Goal: Task Accomplishment & Management: Use online tool/utility

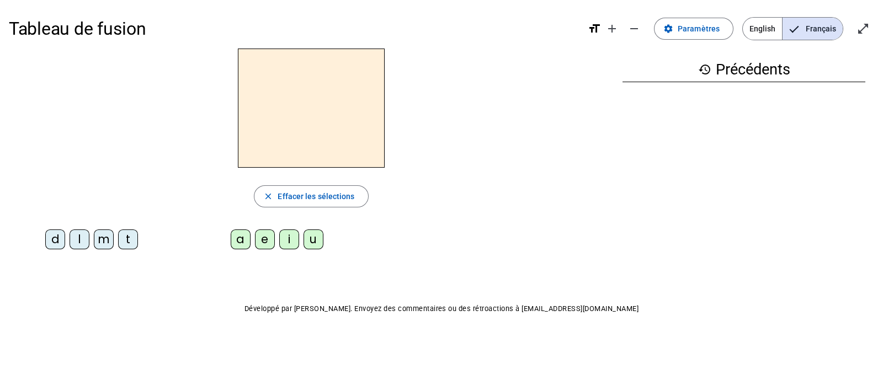
click at [131, 241] on div "t" at bounding box center [128, 239] width 20 height 20
click at [270, 240] on div "e" at bounding box center [265, 239] width 20 height 20
click at [55, 244] on div "d" at bounding box center [55, 239] width 20 height 20
click at [110, 240] on div "m" at bounding box center [104, 239] width 20 height 20
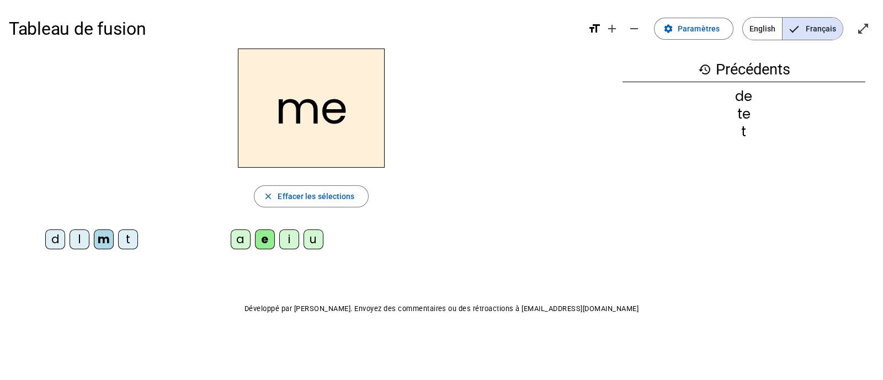
click at [241, 245] on div "a" at bounding box center [241, 239] width 20 height 20
click at [687, 24] on span "Paramètres" at bounding box center [698, 28] width 42 height 13
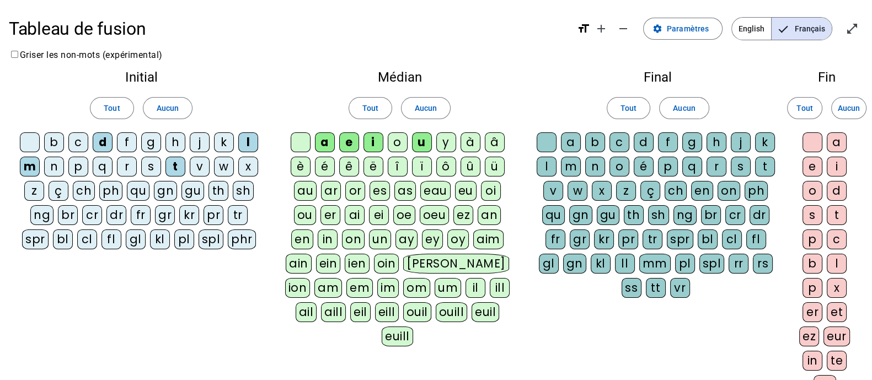
click at [545, 168] on div "l" at bounding box center [547, 167] width 20 height 20
click at [206, 142] on div "j" at bounding box center [200, 142] width 20 height 20
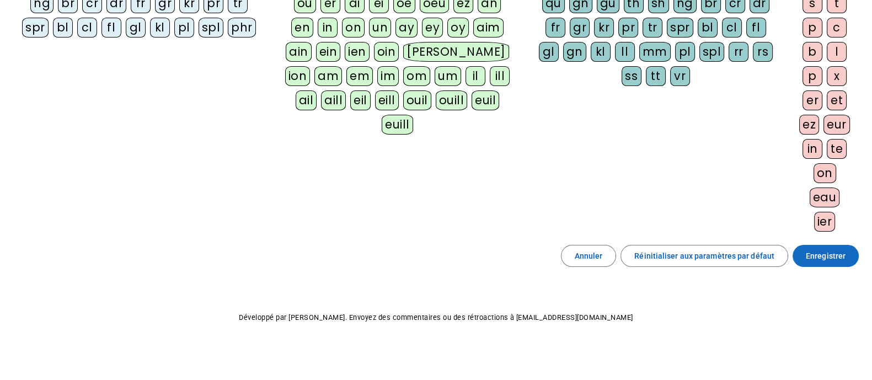
click at [825, 254] on span "Enregistrer" at bounding box center [826, 255] width 40 height 13
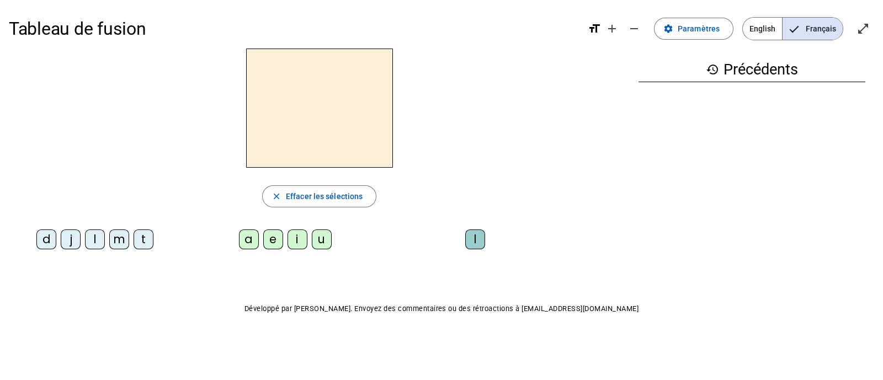
click at [115, 233] on div "m" at bounding box center [119, 239] width 20 height 20
click at [242, 244] on div "a" at bounding box center [249, 239] width 20 height 20
click at [472, 239] on div "l" at bounding box center [475, 239] width 20 height 20
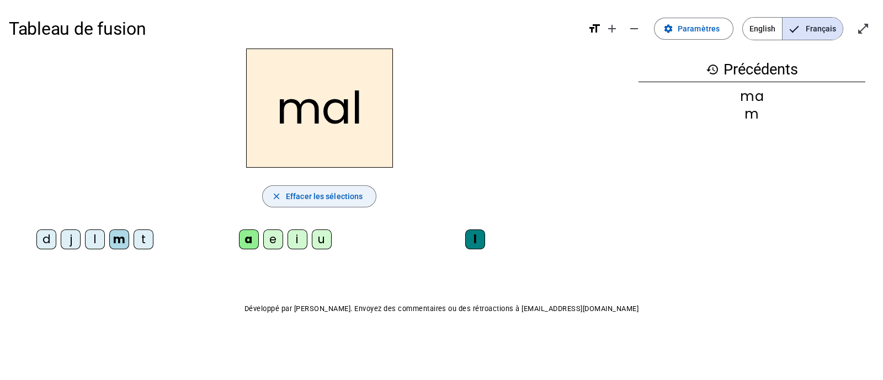
click at [310, 194] on span "Effacer les sélections" at bounding box center [324, 196] width 77 height 13
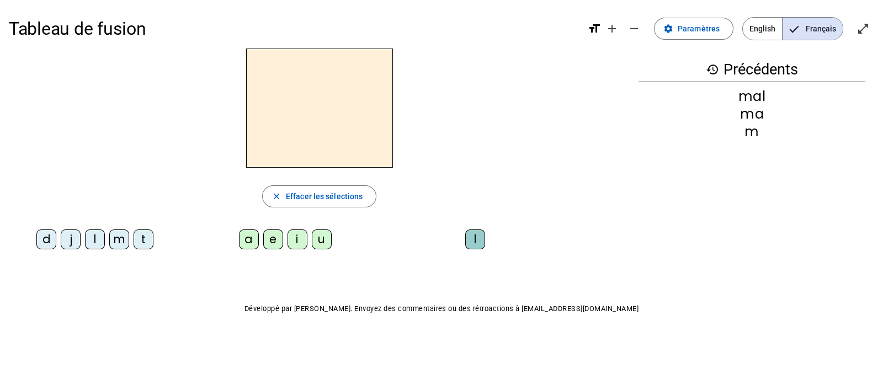
click at [119, 241] on div "m" at bounding box center [119, 239] width 20 height 20
click at [249, 241] on div "a" at bounding box center [249, 239] width 20 height 20
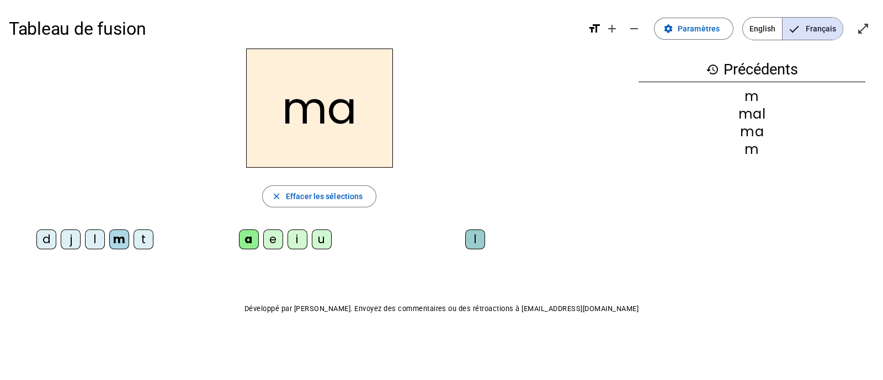
click at [469, 239] on div "l" at bounding box center [475, 239] width 20 height 20
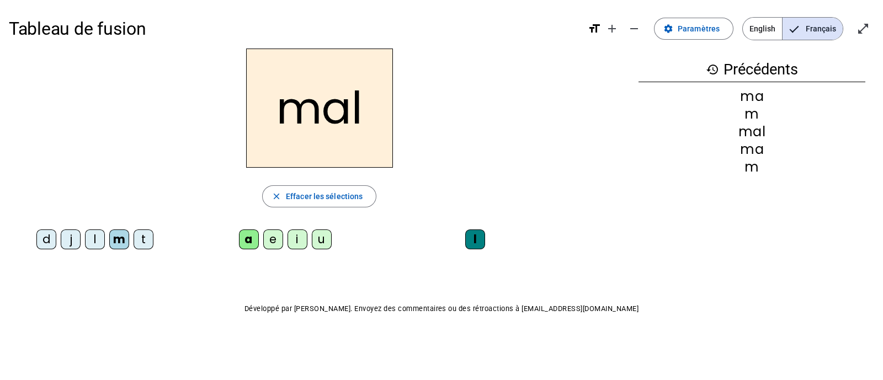
click at [297, 242] on div "i" at bounding box center [297, 239] width 20 height 20
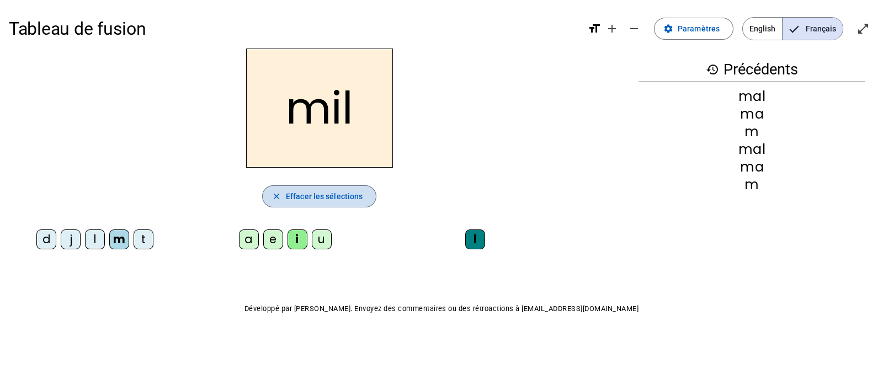
click at [328, 195] on span "Effacer les sélections" at bounding box center [324, 196] width 77 height 13
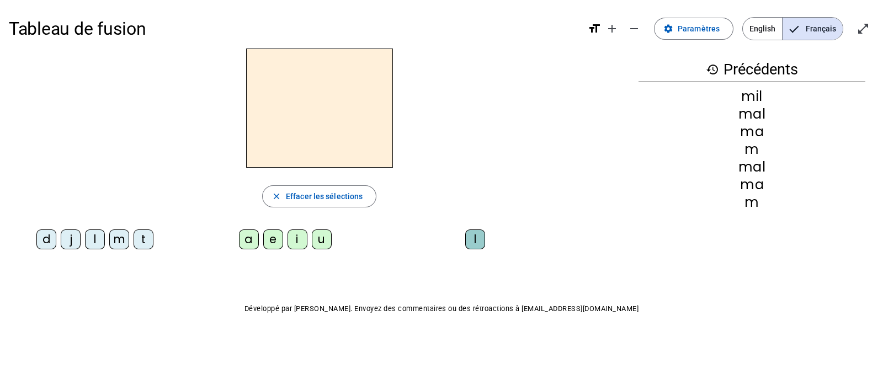
click at [119, 242] on div "m" at bounding box center [119, 239] width 20 height 20
click at [297, 239] on div "i" at bounding box center [297, 239] width 20 height 20
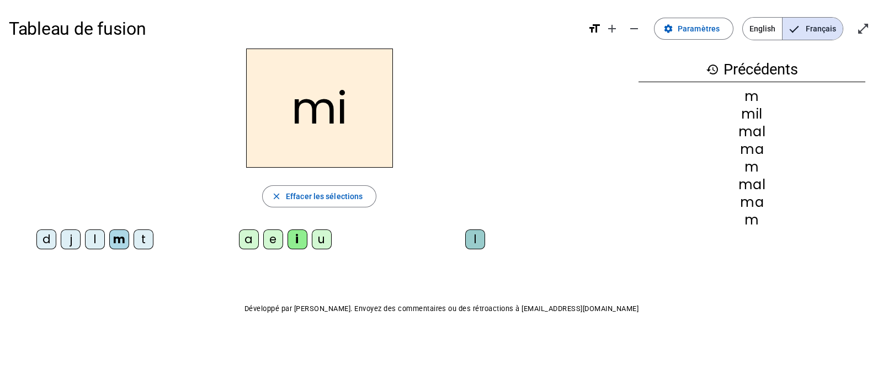
click at [472, 238] on div "l" at bounding box center [475, 239] width 20 height 20
